Goal: Information Seeking & Learning: Learn about a topic

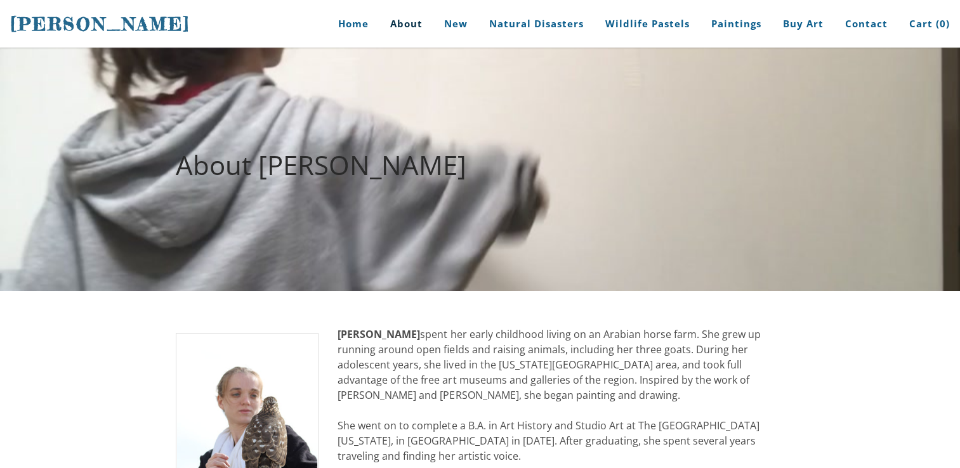
click at [574, 26] on link "Natural Disasters" at bounding box center [537, 24] width 114 height 48
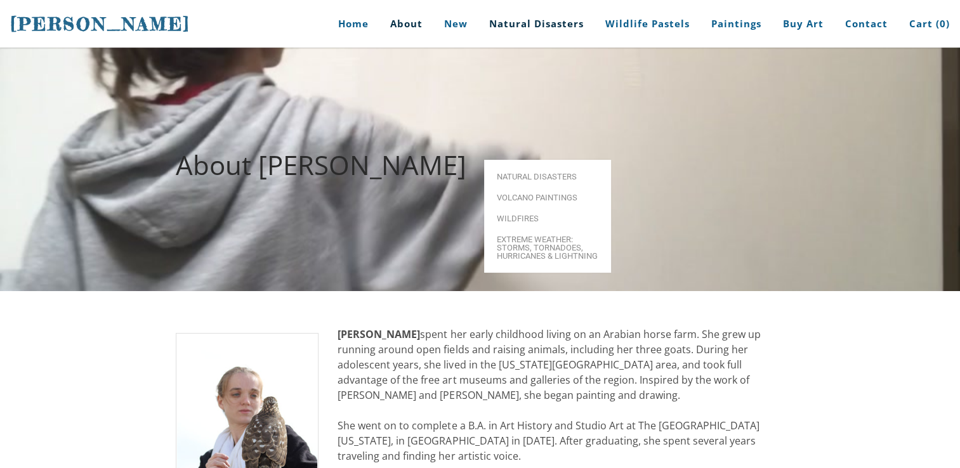
click at [570, 173] on span "Natural Disasters" at bounding box center [548, 177] width 102 height 8
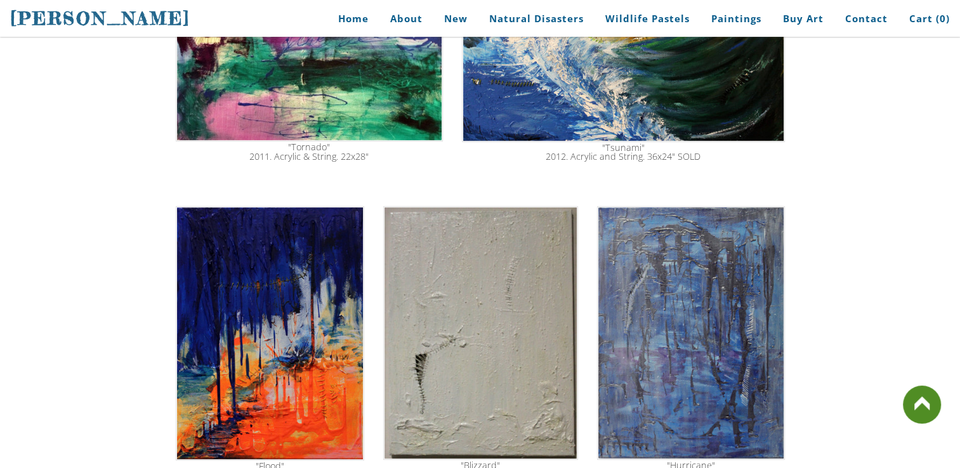
scroll to position [613, 0]
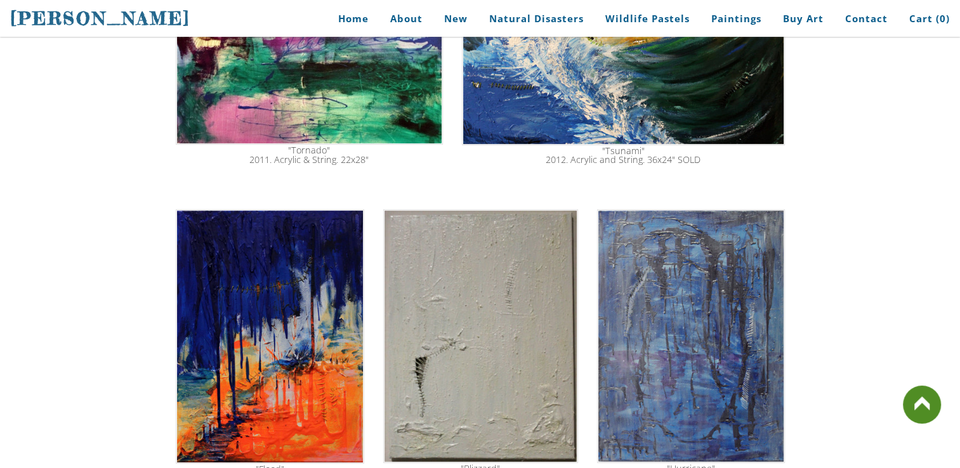
click at [678, 24] on link "Wildlife Pastels" at bounding box center [647, 18] width 103 height 29
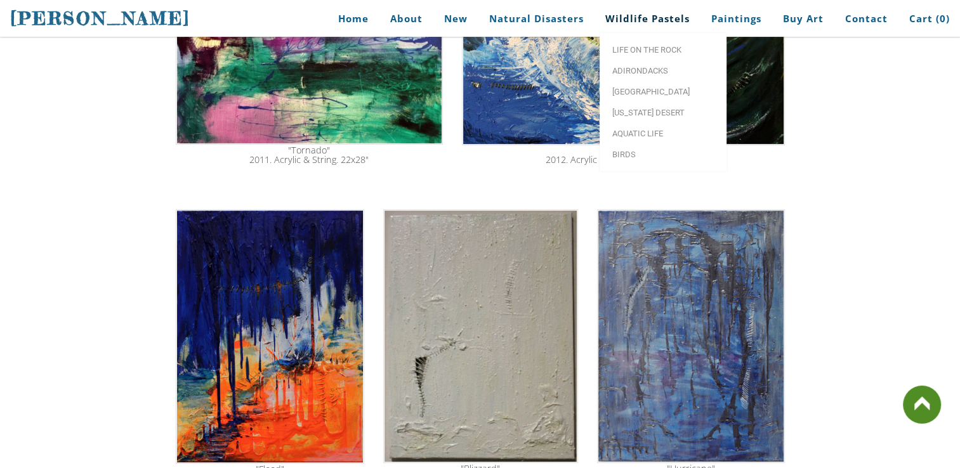
click at [672, 114] on span "[US_STATE] Desert" at bounding box center [663, 112] width 102 height 8
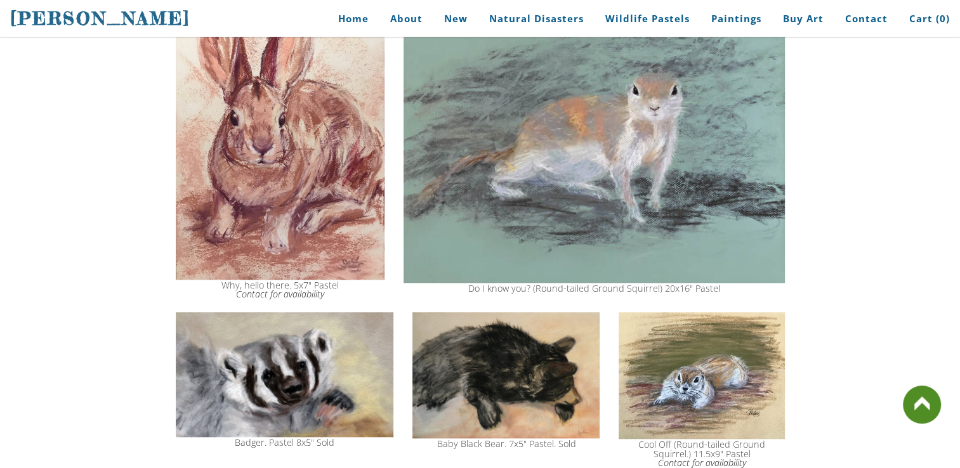
scroll to position [1393, 0]
click at [574, 22] on link "Natural Disasters" at bounding box center [537, 18] width 114 height 29
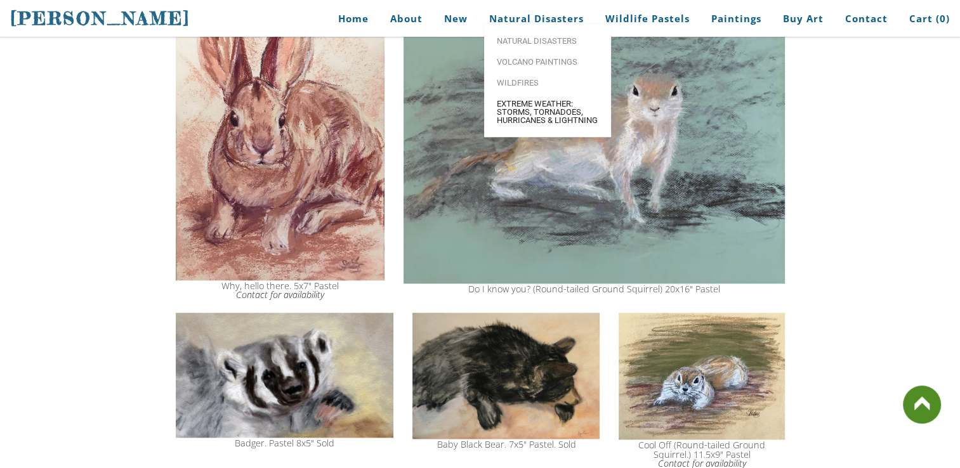
click at [532, 124] on span "Extreme Weather: Storms, Tornadoes, Hurricanes & Lightning" at bounding box center [548, 112] width 102 height 25
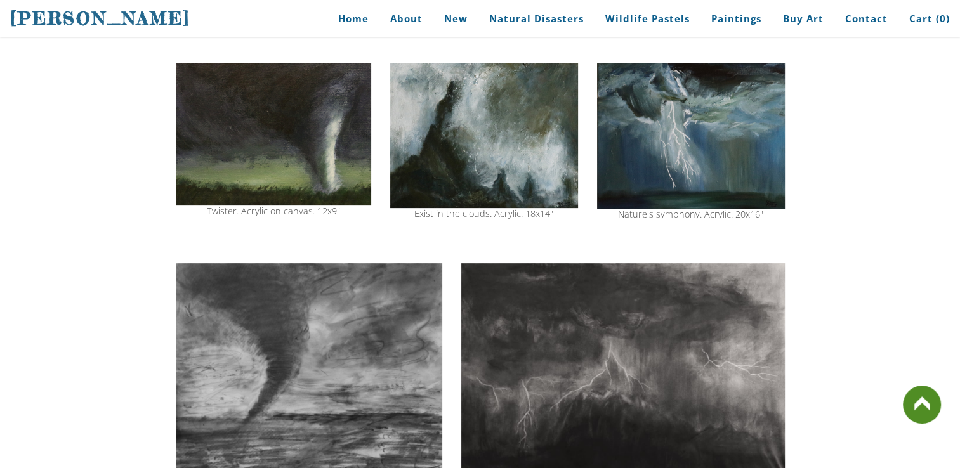
scroll to position [416, 0]
